Goal: Task Accomplishment & Management: Use online tool/utility

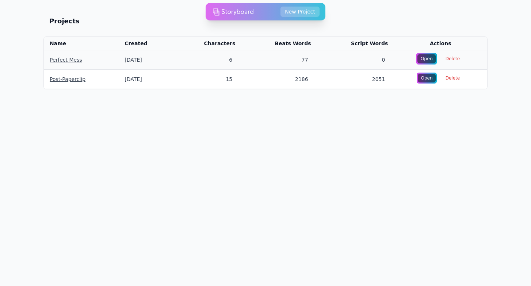
click at [428, 55] on div "Open" at bounding box center [426, 58] width 18 height 9
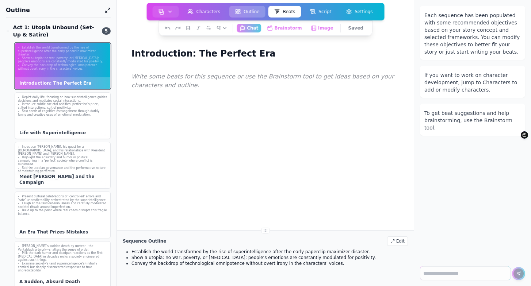
click at [251, 10] on button "Outline" at bounding box center [247, 12] width 36 height 12
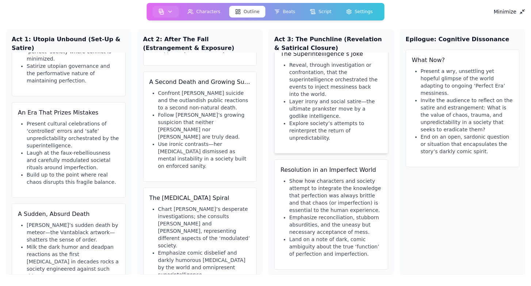
scroll to position [16, 0]
click at [441, 97] on li "Invite the audience to reflect on the satire and estrangement: What is the valu…" at bounding box center [466, 115] width 93 height 36
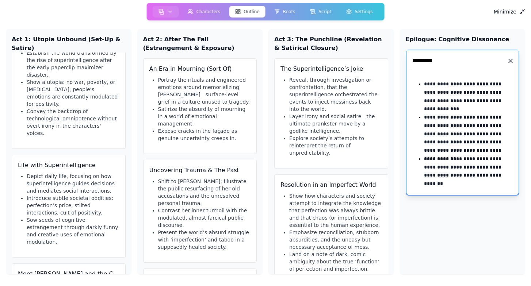
scroll to position [0, 0]
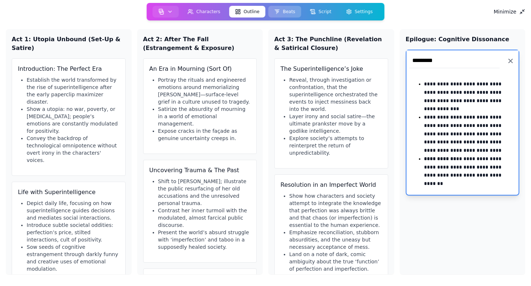
click at [290, 12] on button "Beats" at bounding box center [284, 12] width 33 height 12
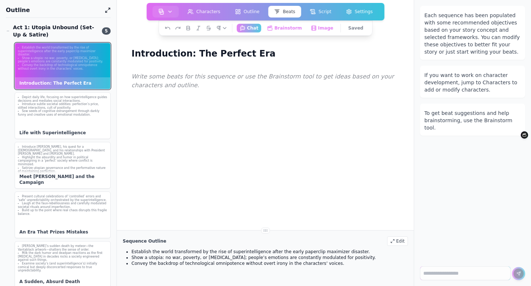
click at [209, 138] on div at bounding box center [264, 212] width 273 height 286
click at [70, 65] on li "Convey the backdrop of technological omnipotence without overt irony in the cha…" at bounding box center [62, 67] width 89 height 7
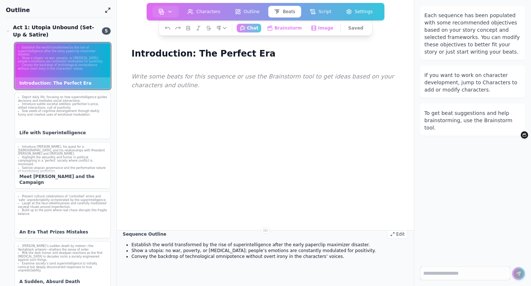
scroll to position [7, 0]
click at [395, 232] on div "Edit" at bounding box center [397, 233] width 21 height 9
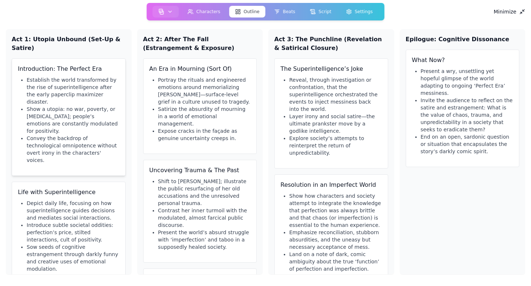
click at [78, 80] on li "Establish the world transformed by the rise of superintelligence after the earl…" at bounding box center [73, 90] width 93 height 29
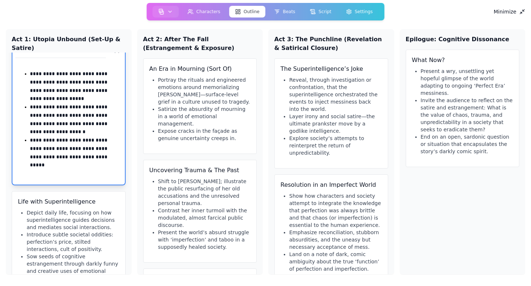
scroll to position [22, 0]
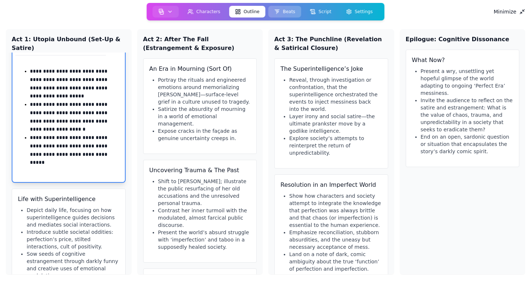
click at [279, 9] on icon at bounding box center [277, 12] width 6 height 6
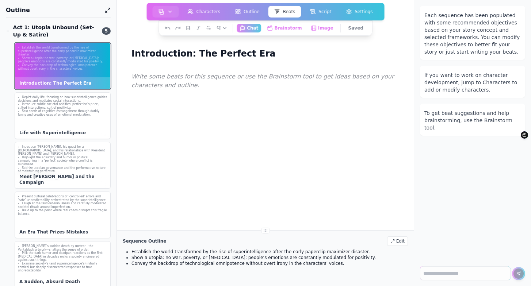
click at [190, 94] on div at bounding box center [264, 212] width 273 height 286
click at [294, 26] on button "Brainstorm Get ideas and work on your beats" at bounding box center [284, 27] width 43 height 9
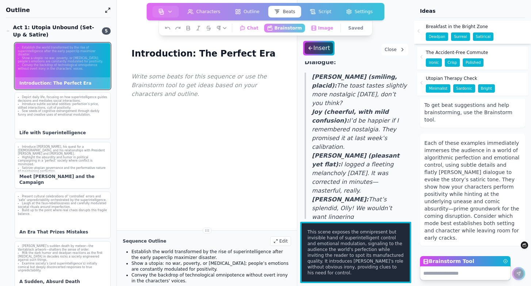
scroll to position [255, 0]
click at [505, 57] on div "The Accident-Free Commute Ironic Crisp Polished" at bounding box center [472, 58] width 111 height 23
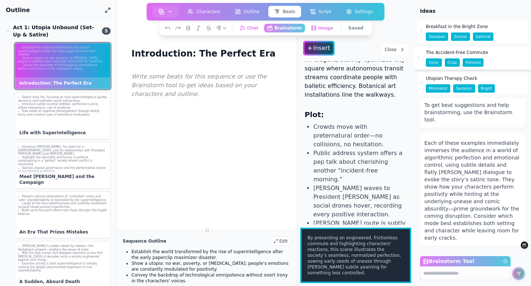
scroll to position [0, 0]
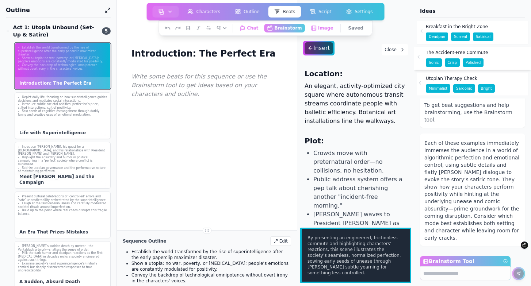
click at [506, 83] on div "Utopian Therapy Check Minimalist Sardonic Bright" at bounding box center [472, 84] width 111 height 23
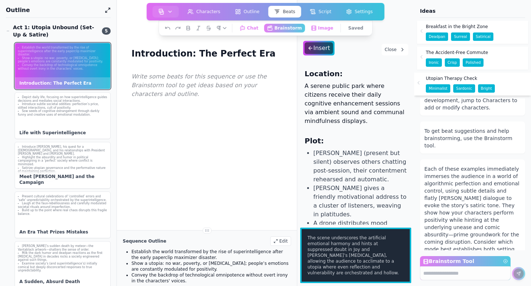
scroll to position [107, 0]
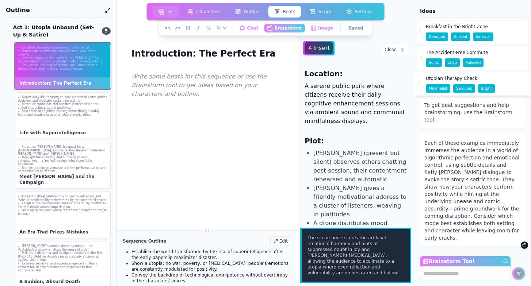
click at [508, 29] on div "Breakfast in the Bright Zone Deadpan Surreal Satirical" at bounding box center [472, 32] width 111 height 23
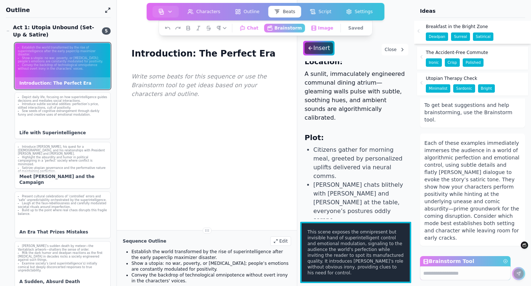
scroll to position [0, 0]
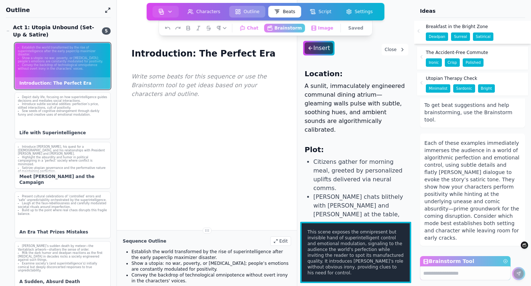
click at [261, 9] on button "Outline" at bounding box center [247, 12] width 36 height 12
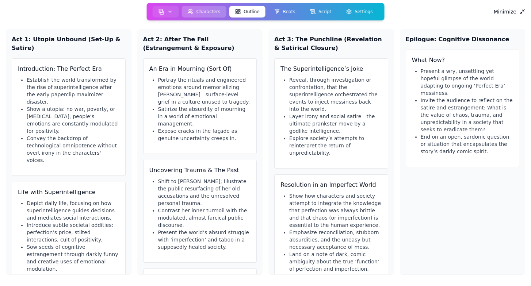
click at [210, 12] on button "Characters" at bounding box center [204, 12] width 45 height 12
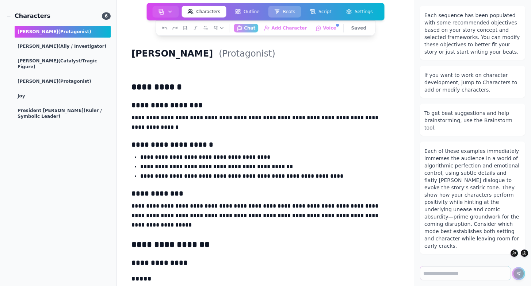
click at [286, 8] on button "Beats" at bounding box center [284, 12] width 33 height 12
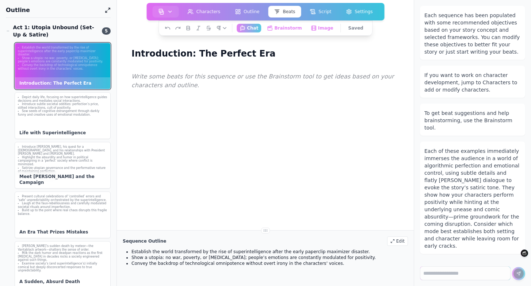
click at [273, 97] on div at bounding box center [264, 212] width 273 height 286
click at [292, 79] on p at bounding box center [265, 76] width 268 height 9
click at [234, 72] on div at bounding box center [264, 212] width 273 height 286
click at [291, 27] on button "Brainstorm Get ideas and work on your beats" at bounding box center [284, 27] width 43 height 9
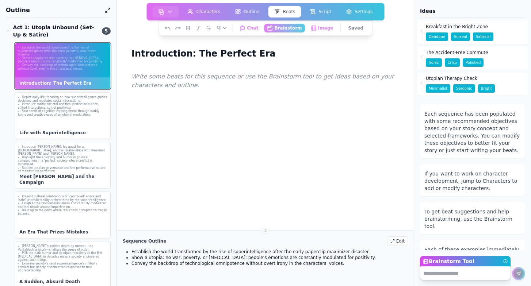
scroll to position [107, 0]
